Goal: Check status

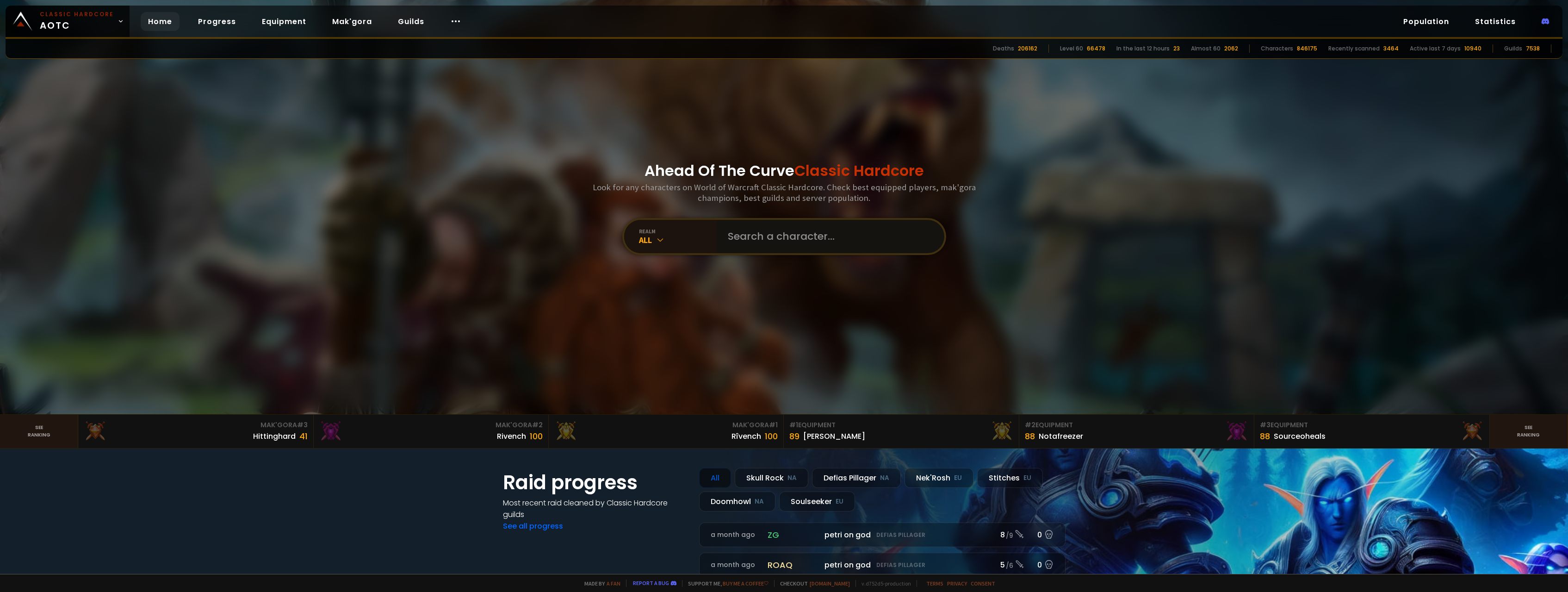
drag, startPoint x: 752, startPoint y: 242, endPoint x: 751, endPoint y: 238, distance: 4.1
click at [752, 242] on input "text" at bounding box center [828, 236] width 211 height 33
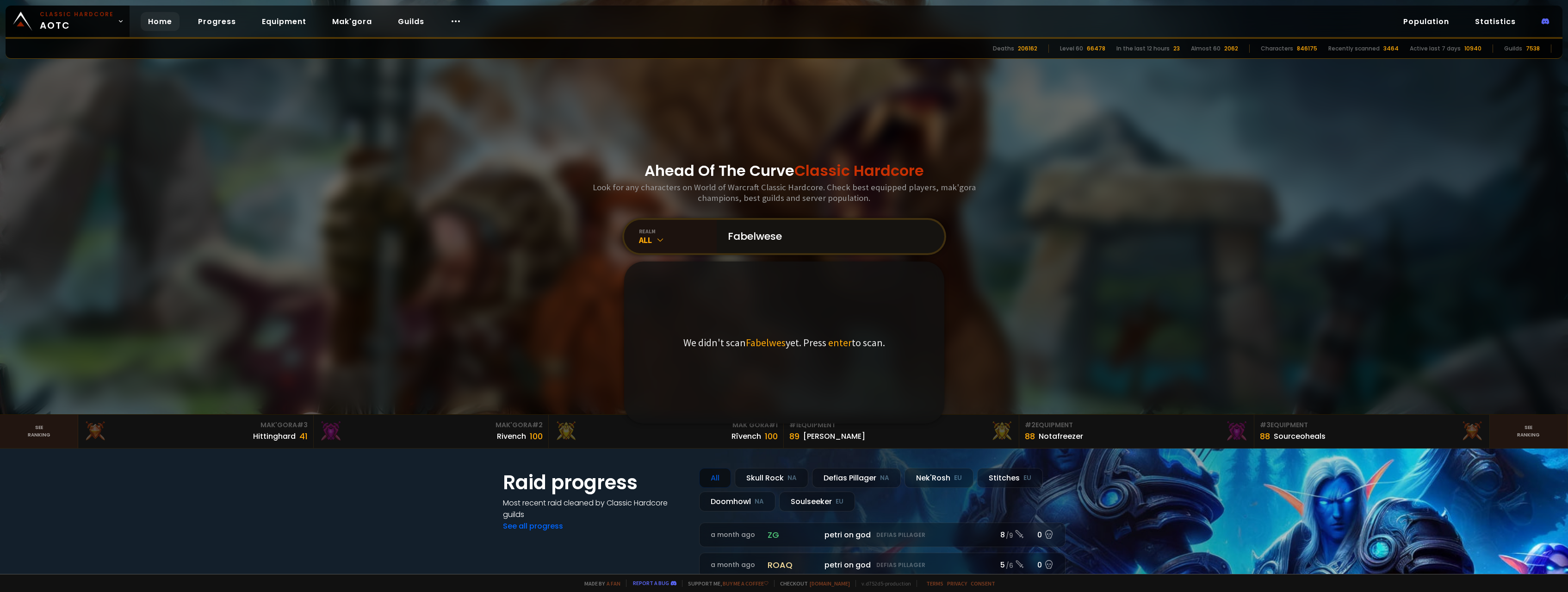
type input "Fabelwesen"
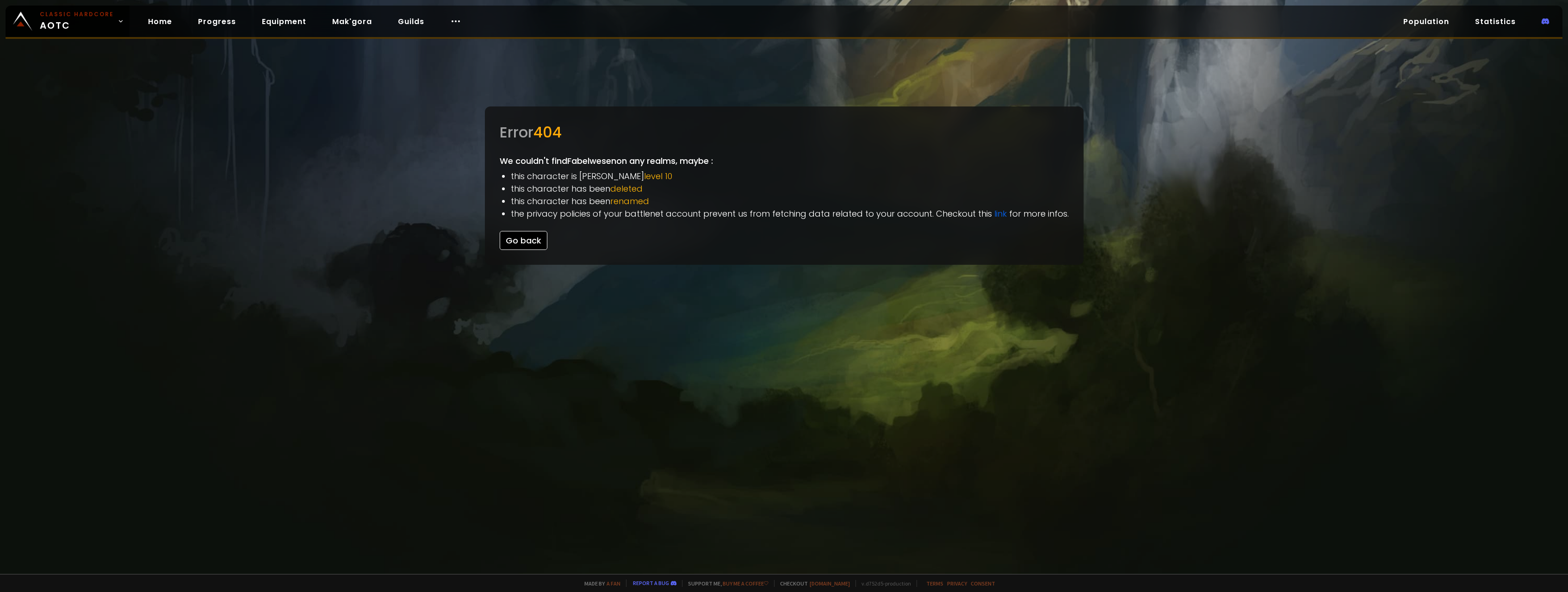
click at [533, 239] on button "Go back" at bounding box center [523, 240] width 47 height 19
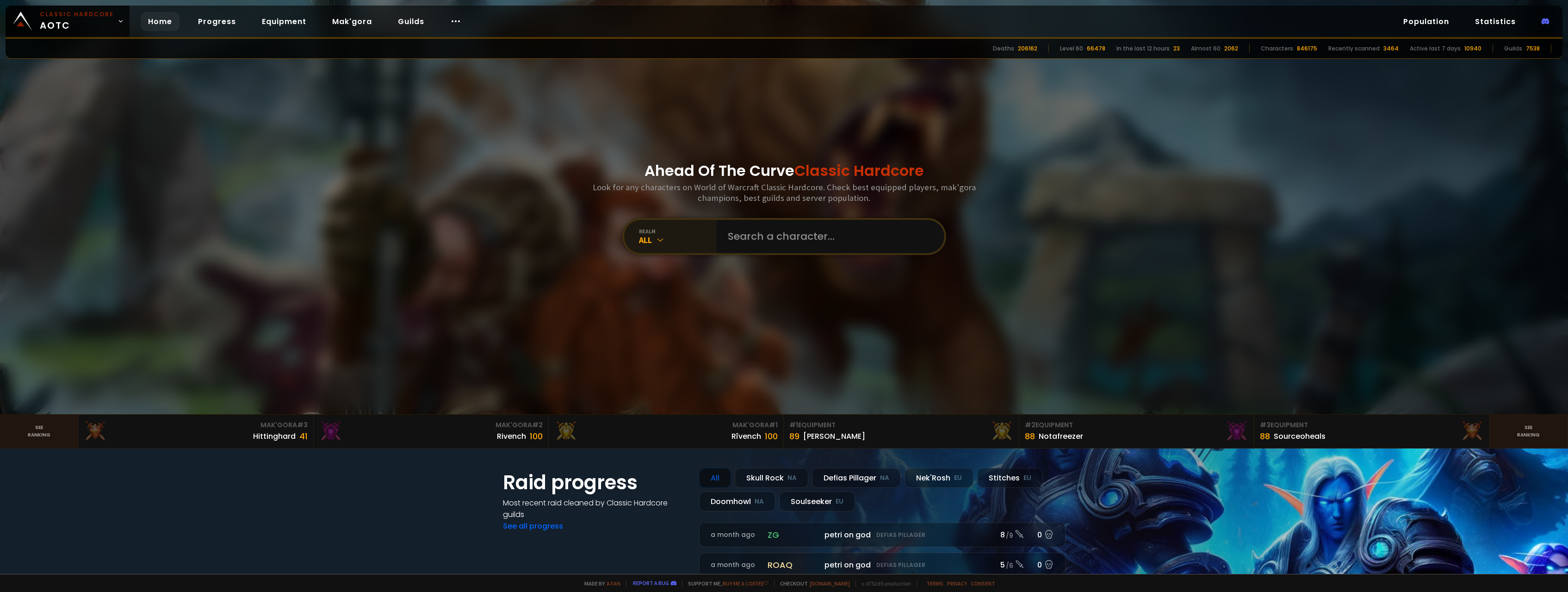
click at [658, 232] on div "realm" at bounding box center [678, 231] width 78 height 7
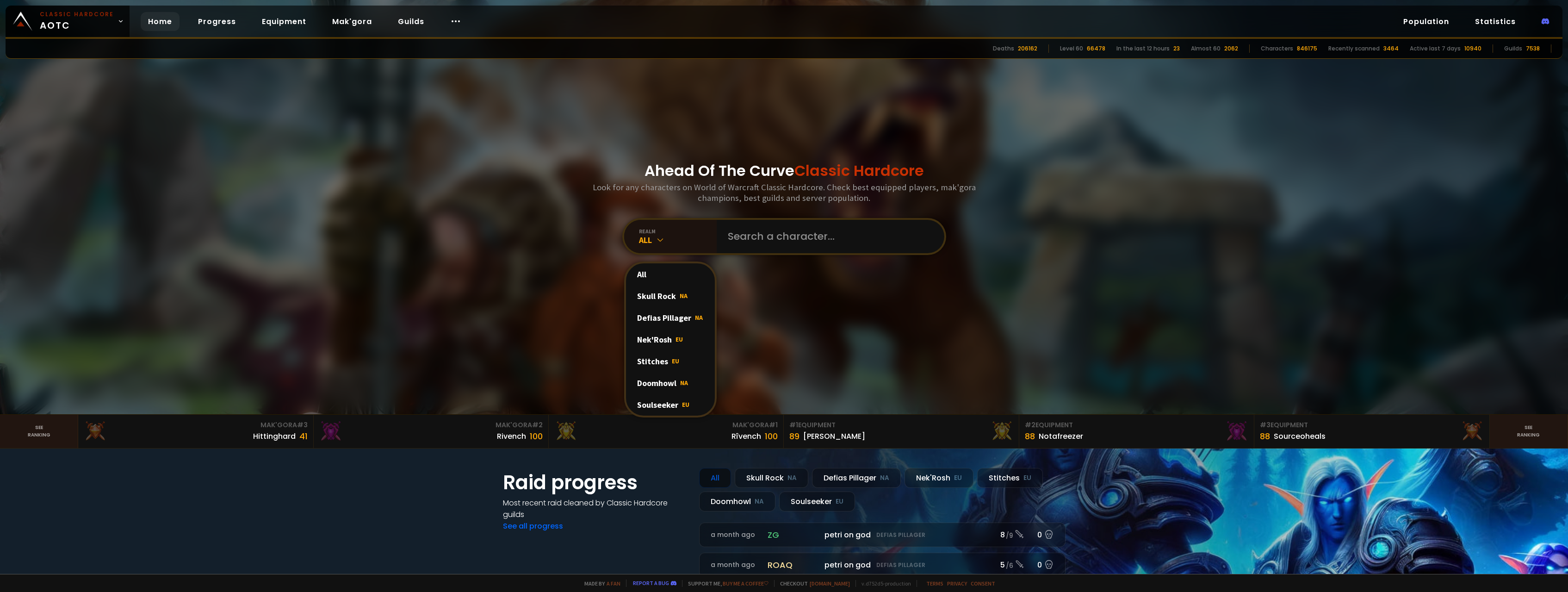
click at [655, 271] on div "All" at bounding box center [670, 275] width 89 height 22
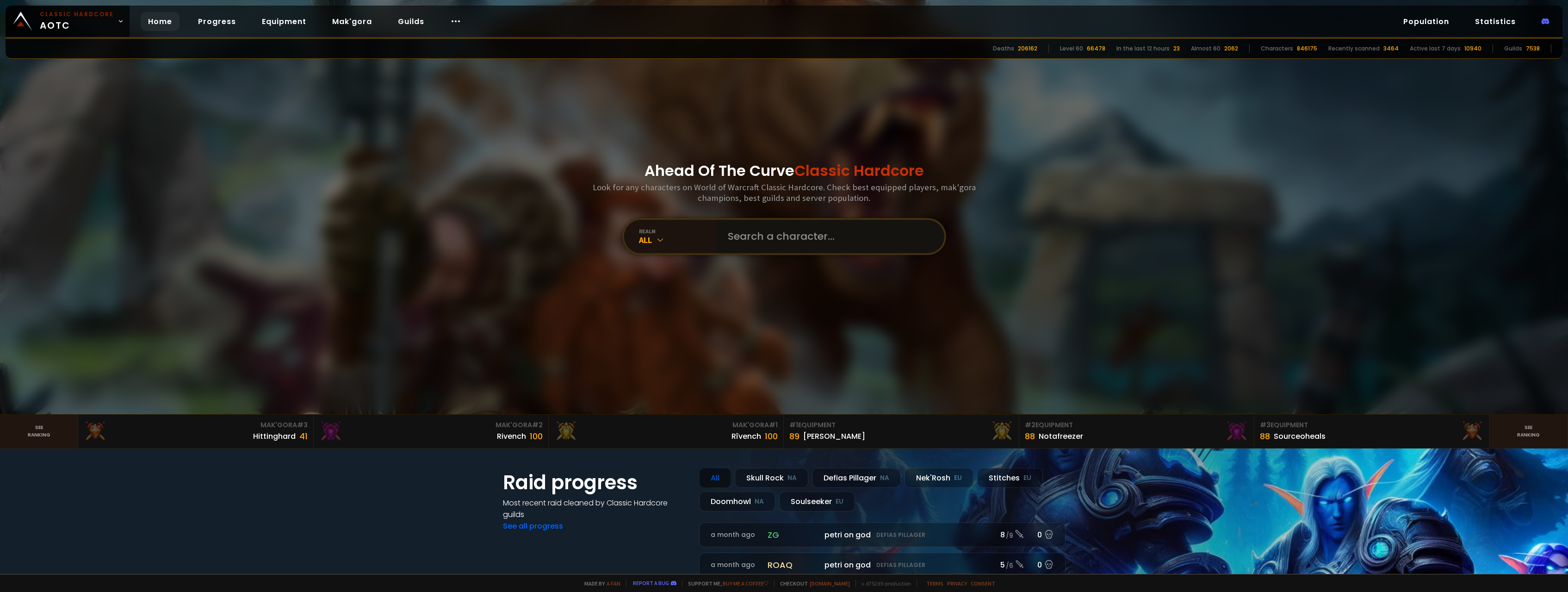
click at [767, 238] on input "text" at bounding box center [828, 236] width 211 height 33
type input "Fabelwesen"
